Goal: Download file/media

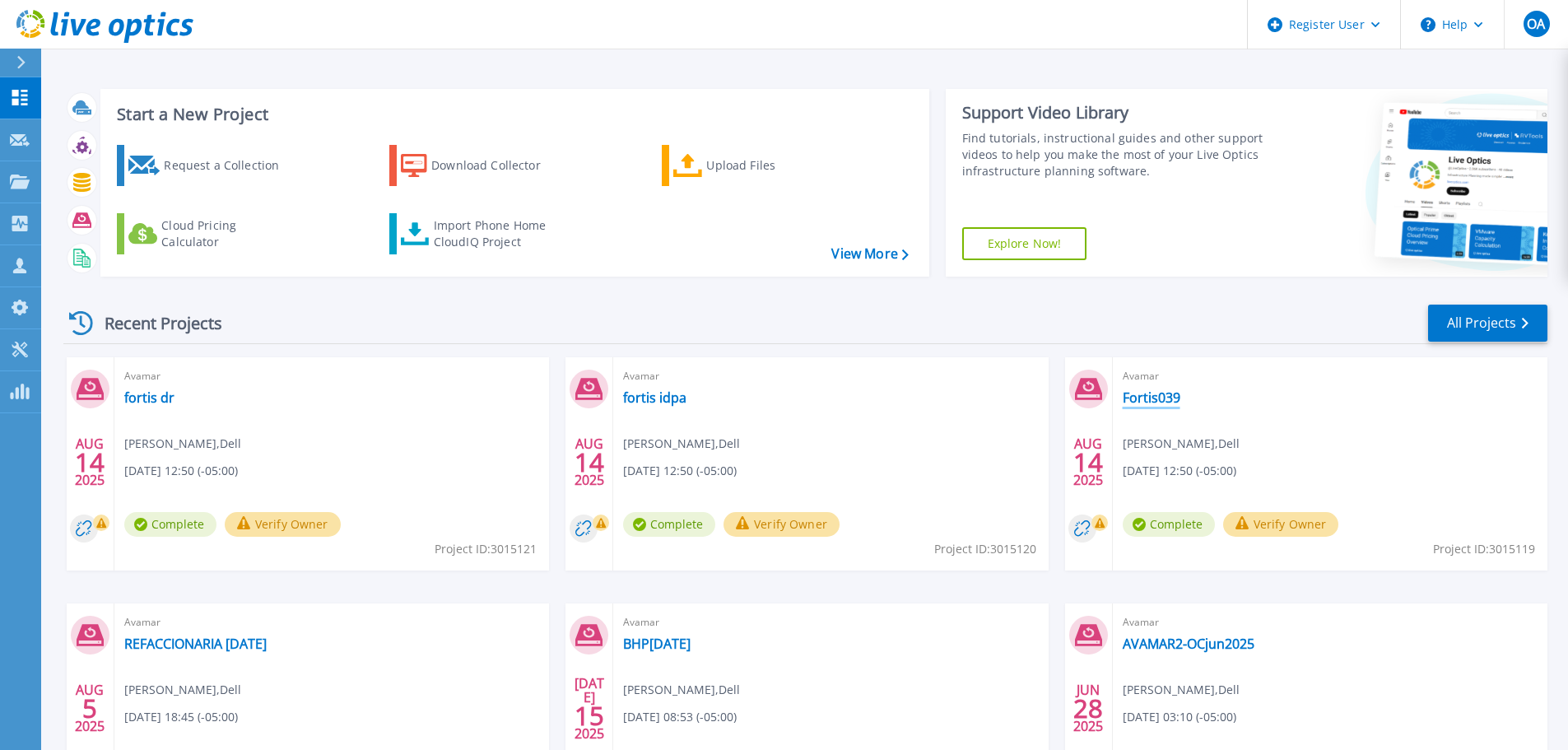
click at [1152, 398] on link "Fortis039" at bounding box center [1152, 397] width 58 height 16
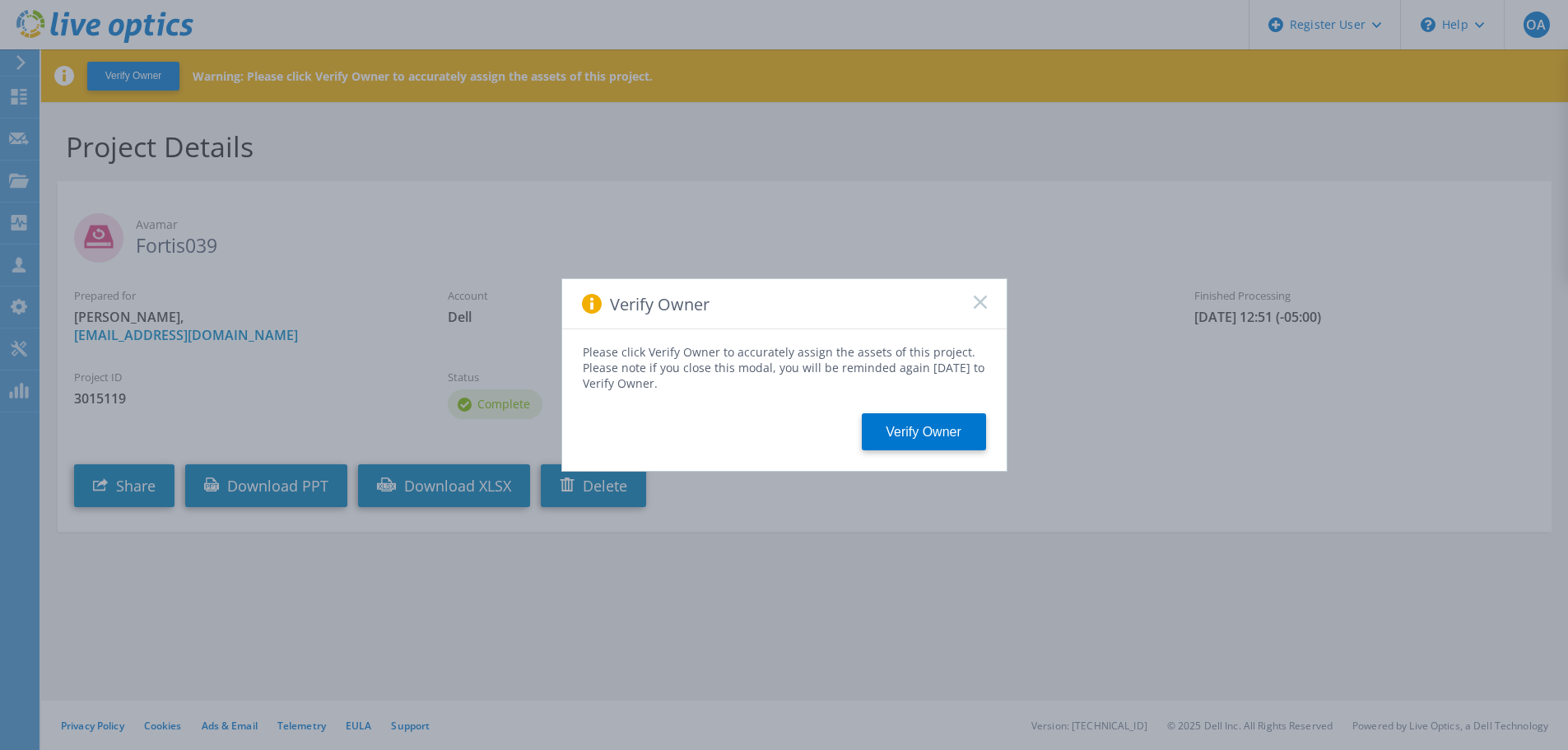
drag, startPoint x: 982, startPoint y: 305, endPoint x: 969, endPoint y: 387, distance: 83.0
click at [982, 305] on rect at bounding box center [980, 301] width 14 height 14
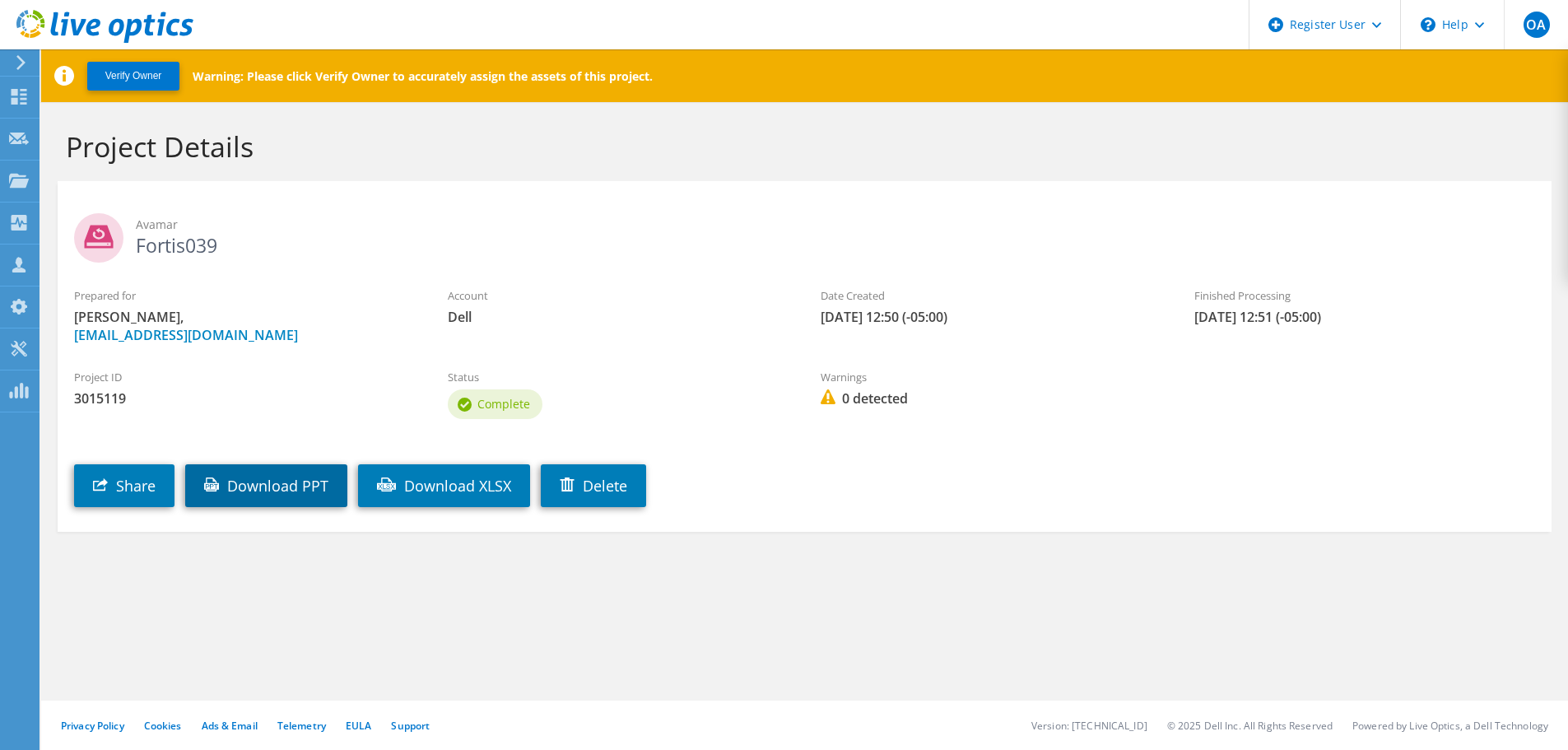
click at [259, 475] on link "Download PPT" at bounding box center [266, 485] width 162 height 43
click at [465, 490] on link "Download XLSX" at bounding box center [444, 485] width 172 height 43
click at [490, 486] on link "Download XLSX" at bounding box center [444, 485] width 172 height 43
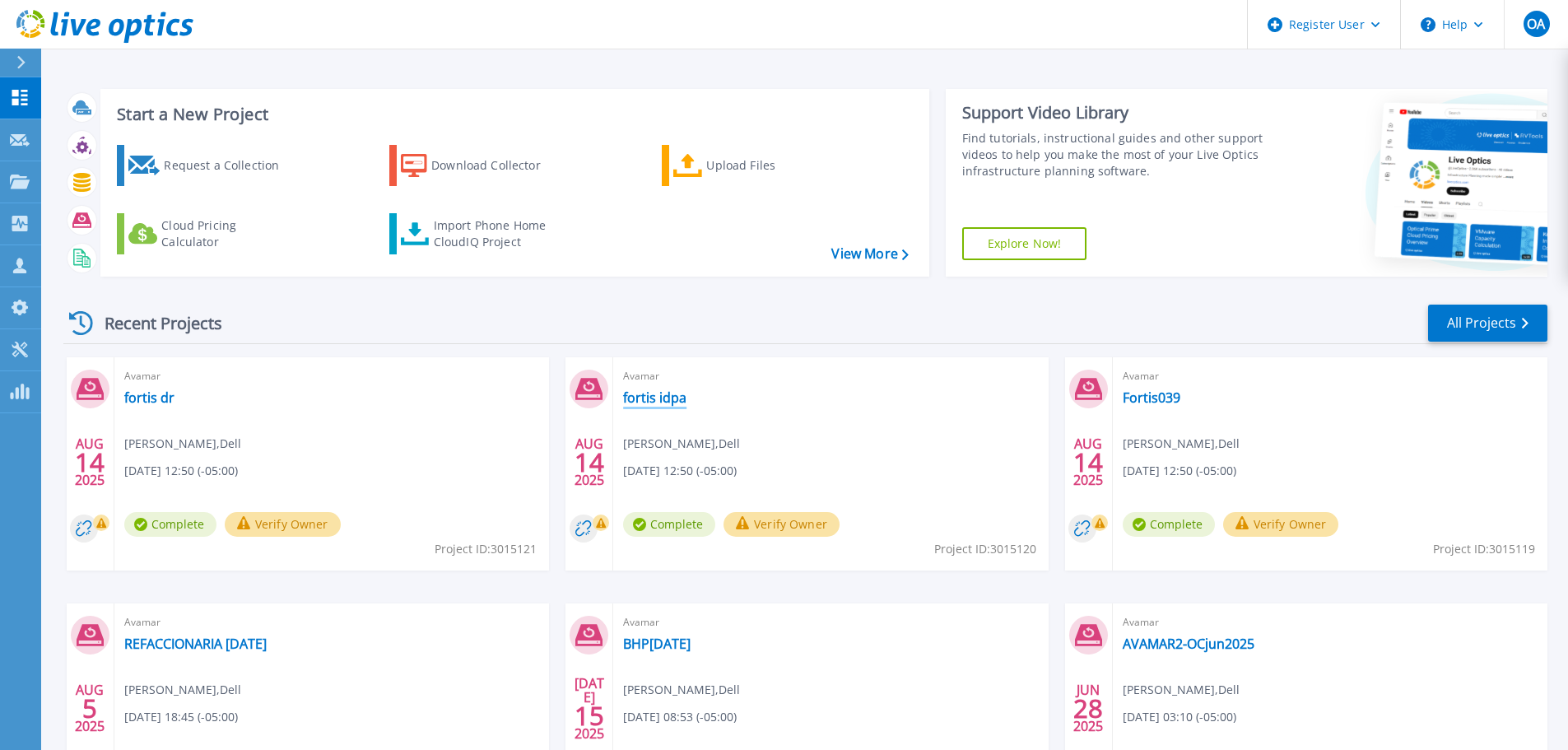
drag, startPoint x: 673, startPoint y: 398, endPoint x: 854, endPoint y: 452, distance: 188.9
click at [673, 398] on link "fortis idpa" at bounding box center [655, 397] width 63 height 16
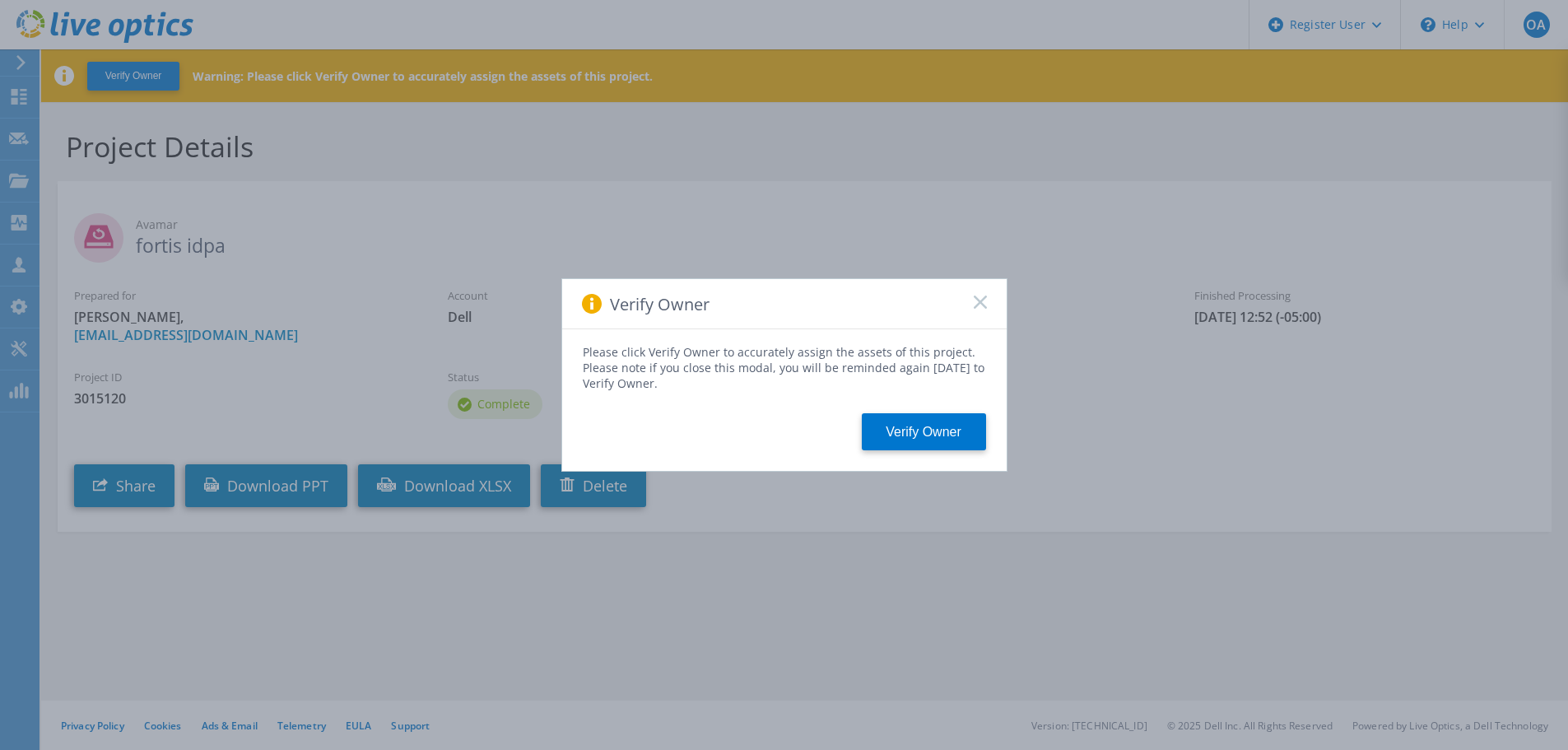
click at [978, 303] on rect at bounding box center [980, 301] width 14 height 14
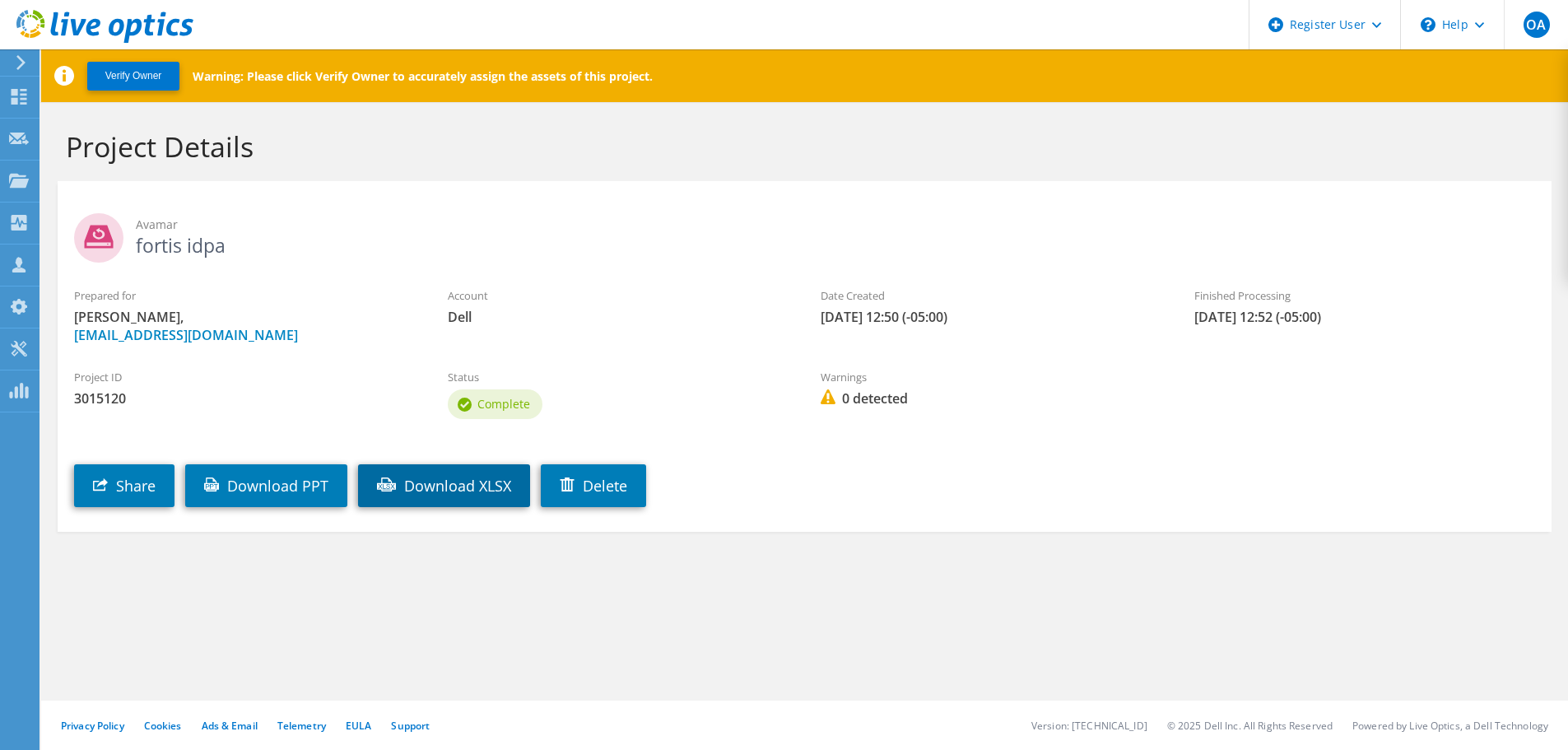
click at [481, 488] on link "Download XLSX" at bounding box center [444, 485] width 172 height 43
drag, startPoint x: 324, startPoint y: 485, endPoint x: 315, endPoint y: 484, distance: 9.1
click at [324, 485] on link "Download PPT" at bounding box center [266, 485] width 162 height 43
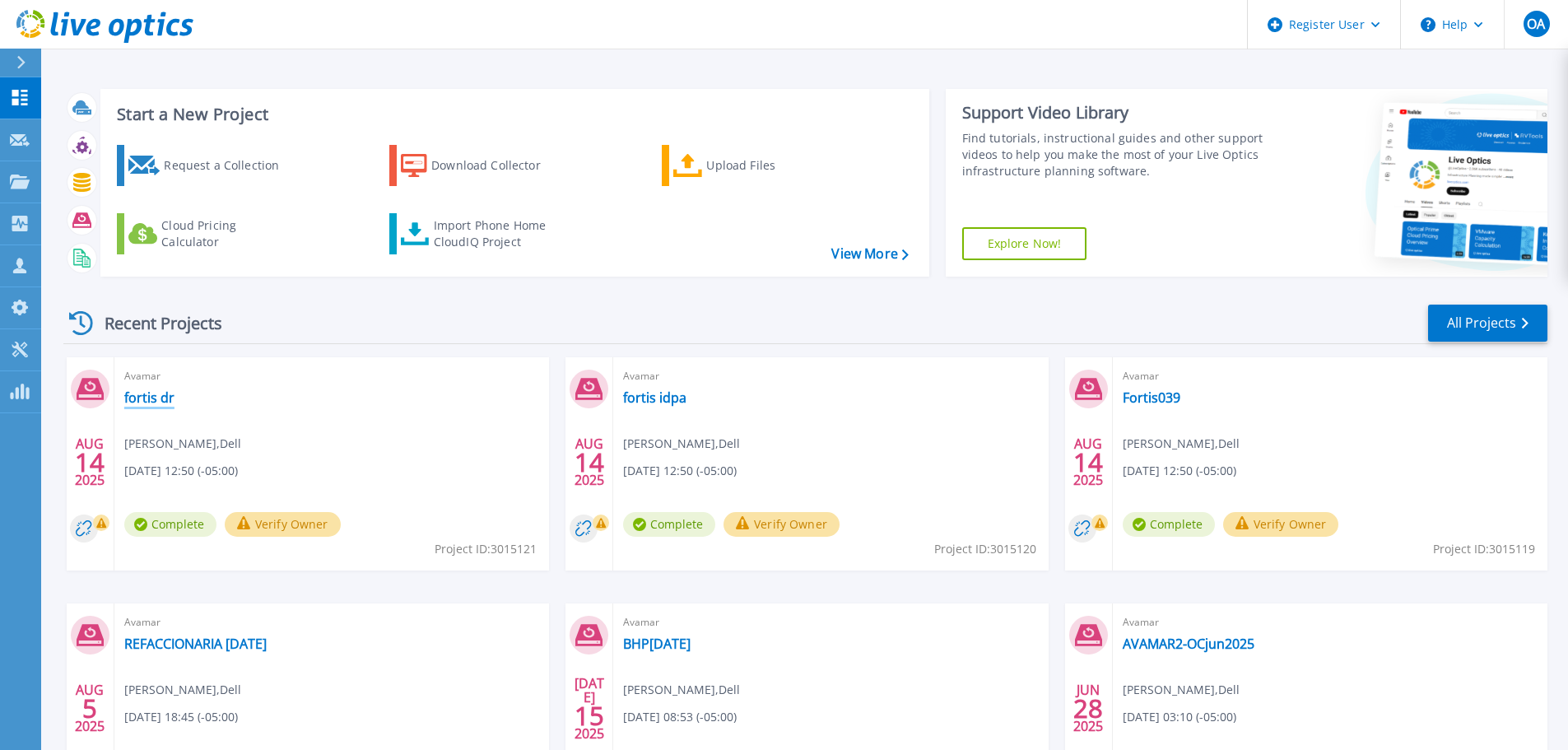
click at [159, 398] on link "fortis dr" at bounding box center [149, 397] width 51 height 16
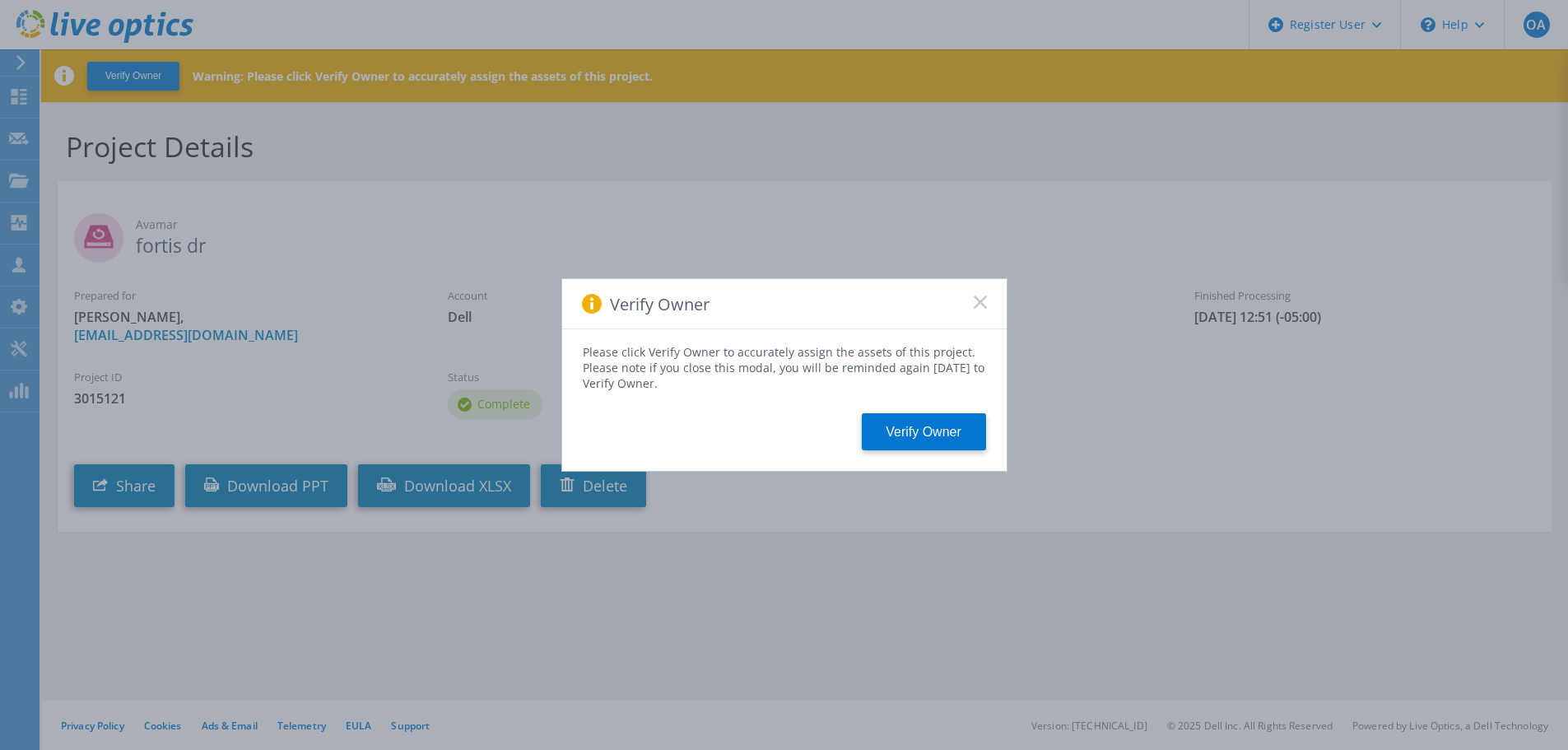
click at [974, 302] on icon at bounding box center [980, 302] width 14 height 14
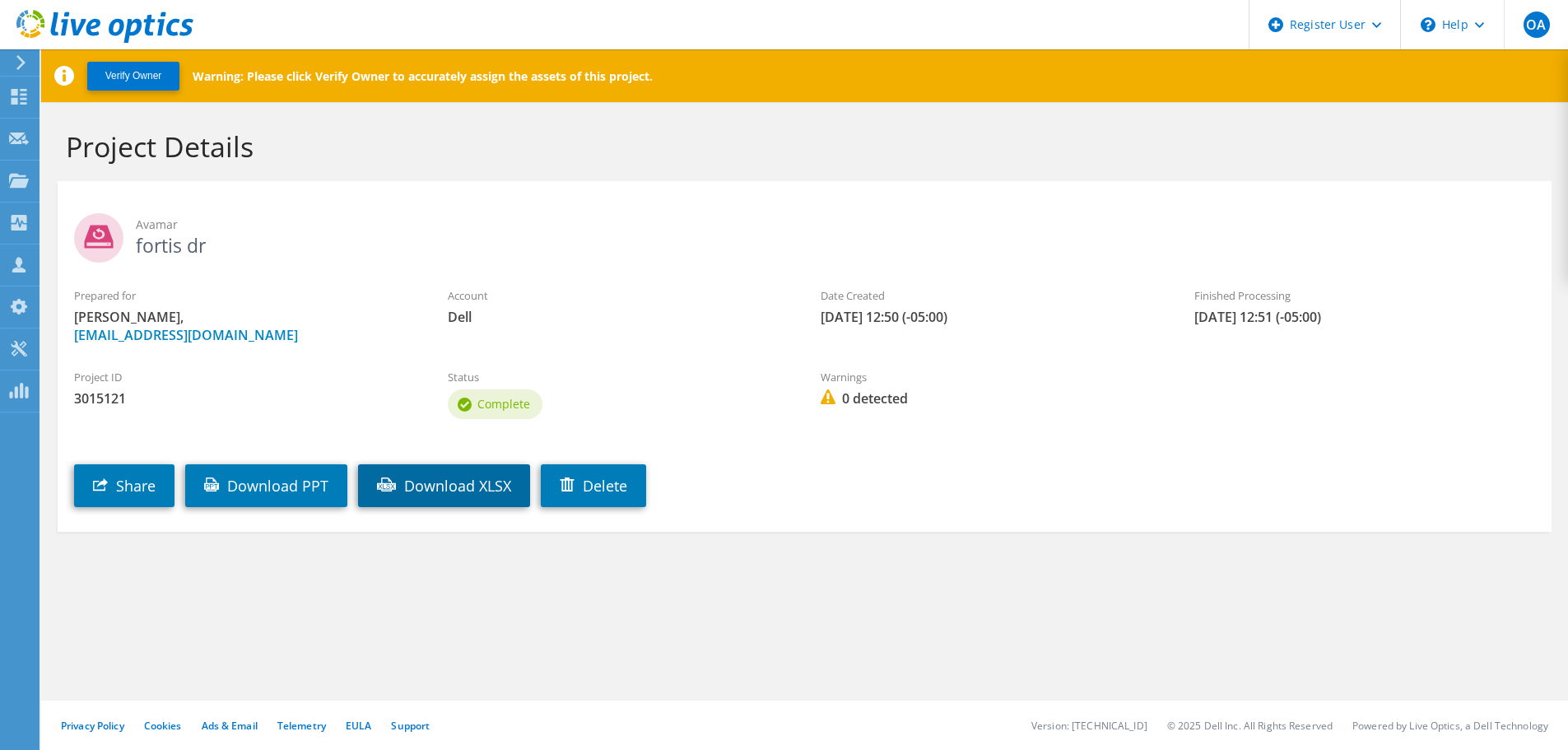
click at [499, 476] on link "Download XLSX" at bounding box center [444, 485] width 172 height 43
click at [330, 483] on link "Download PPT" at bounding box center [266, 485] width 162 height 43
